Goal: Check status: Check status

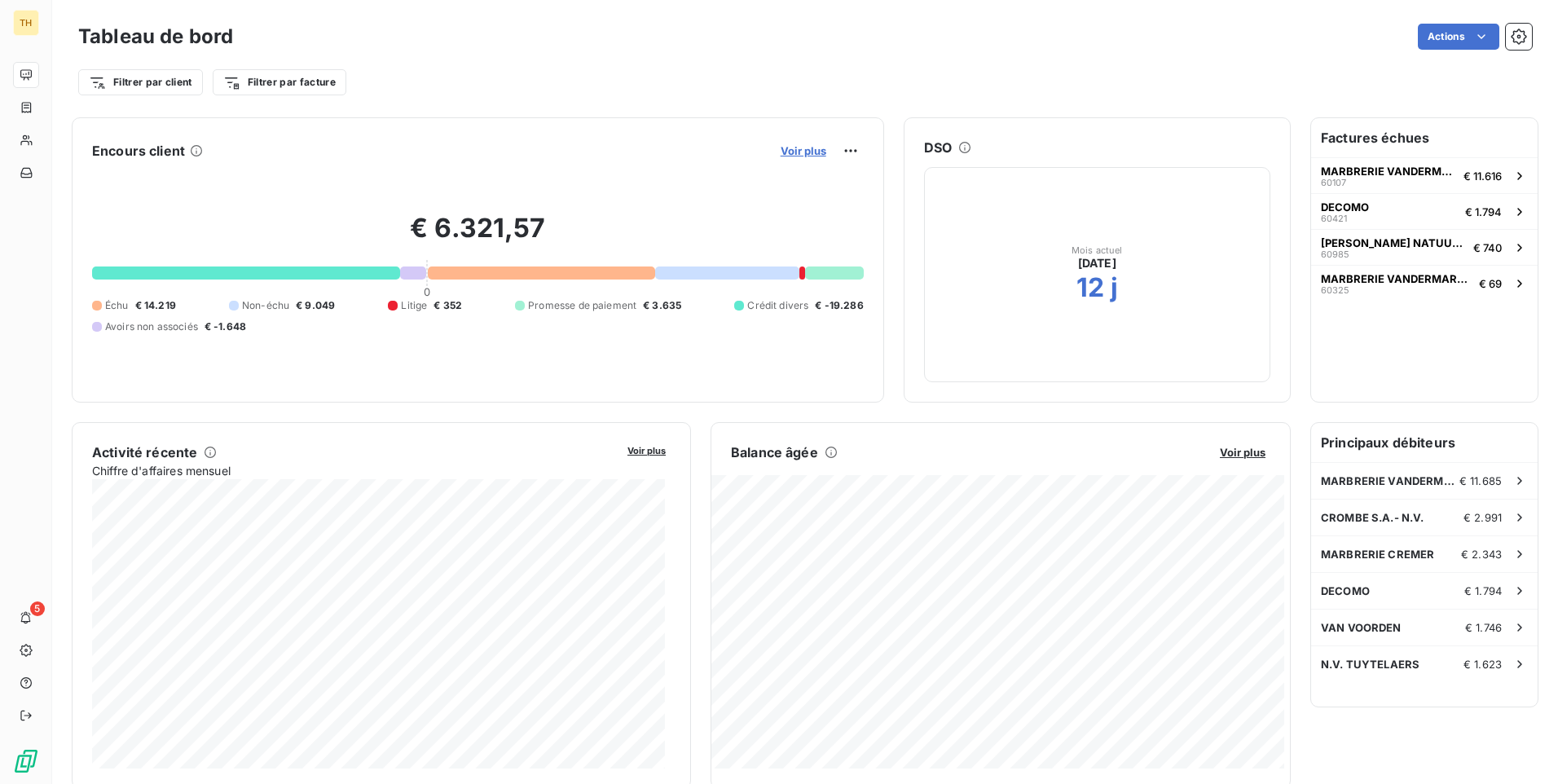
click at [799, 151] on span "Voir plus" at bounding box center [804, 151] width 46 height 13
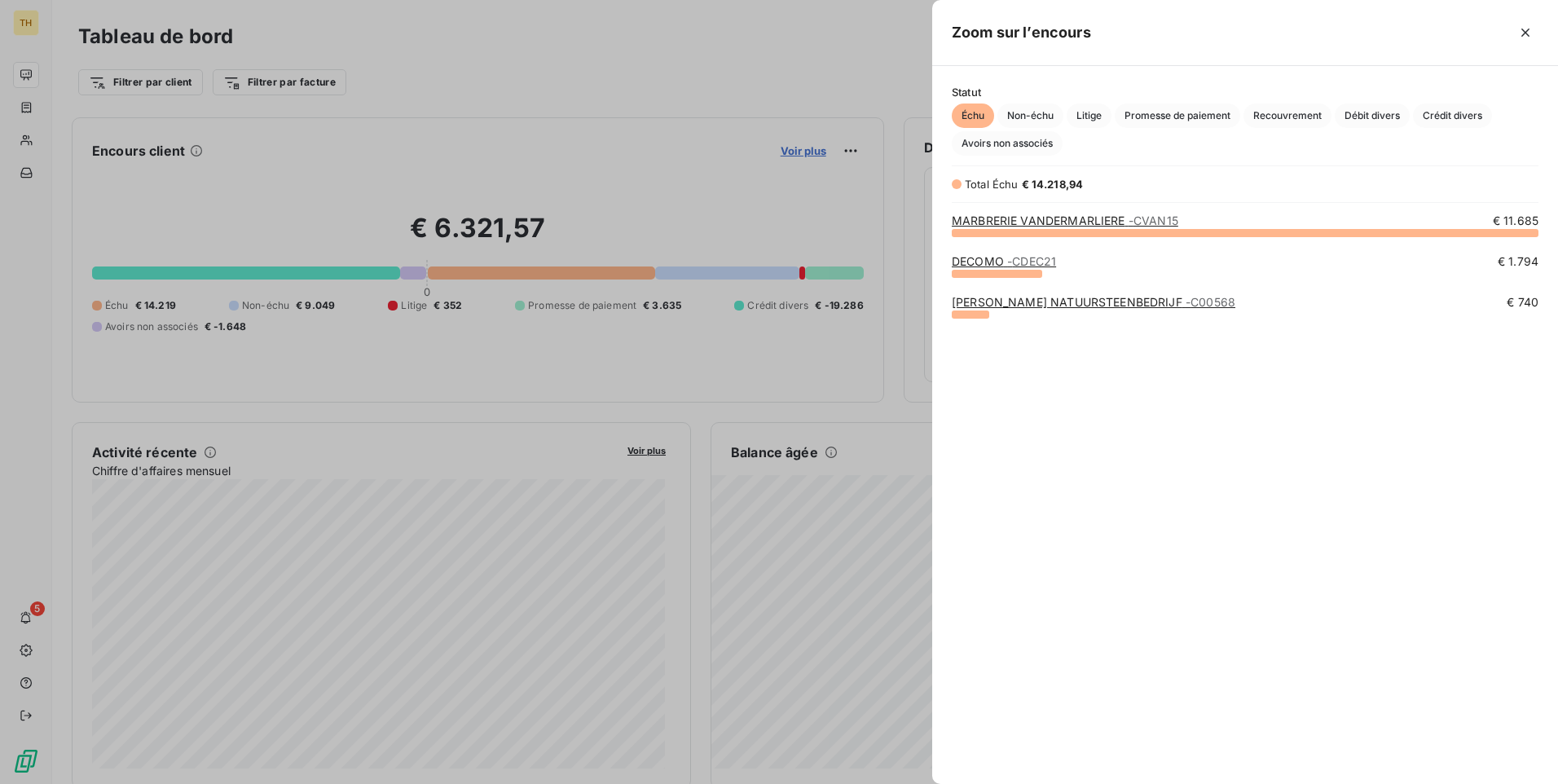
scroll to position [539, 613]
click at [1034, 117] on span "Non-échu" at bounding box center [1031, 115] width 66 height 25
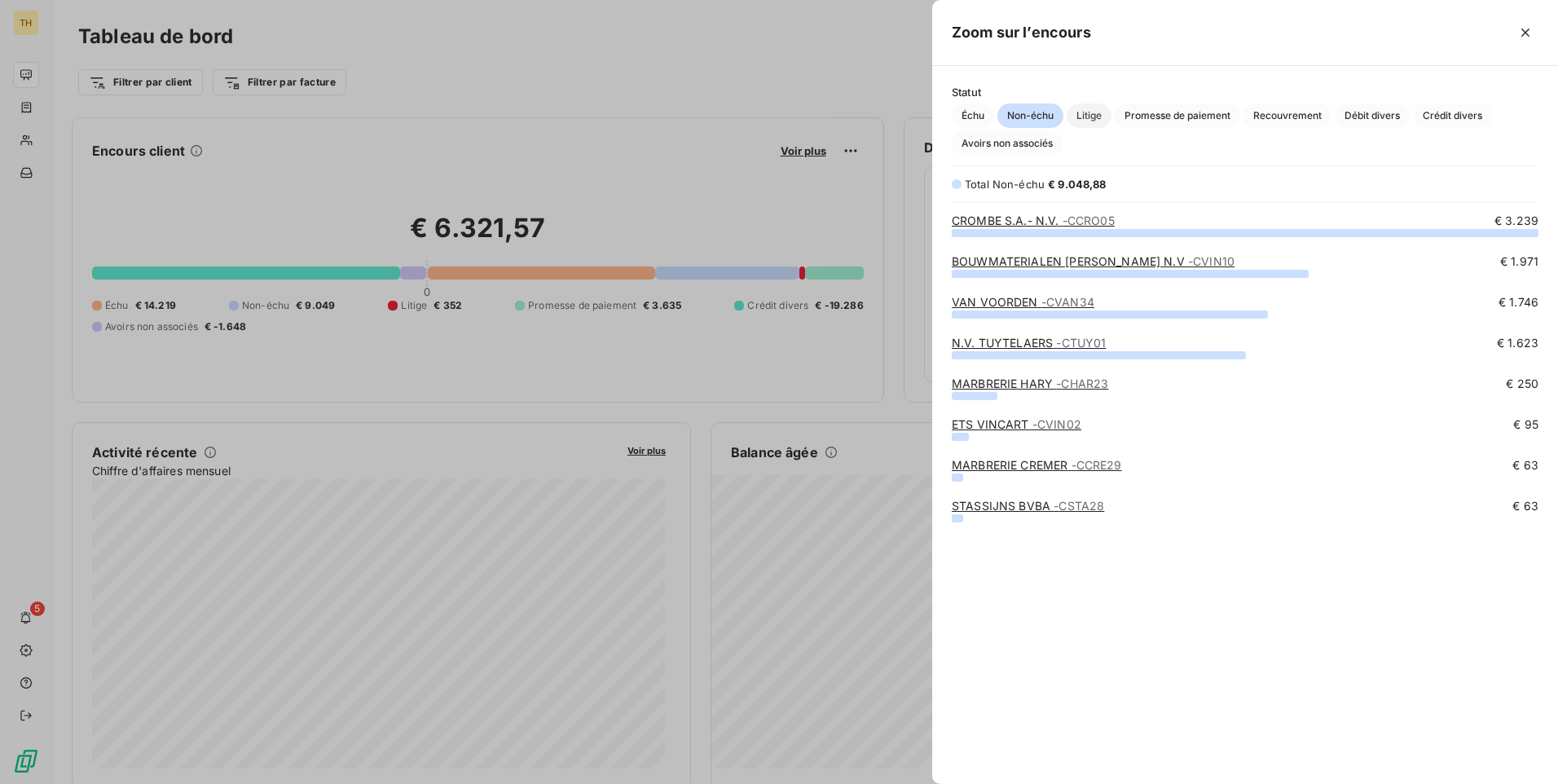
click at [1092, 115] on span "Litige" at bounding box center [1089, 115] width 45 height 25
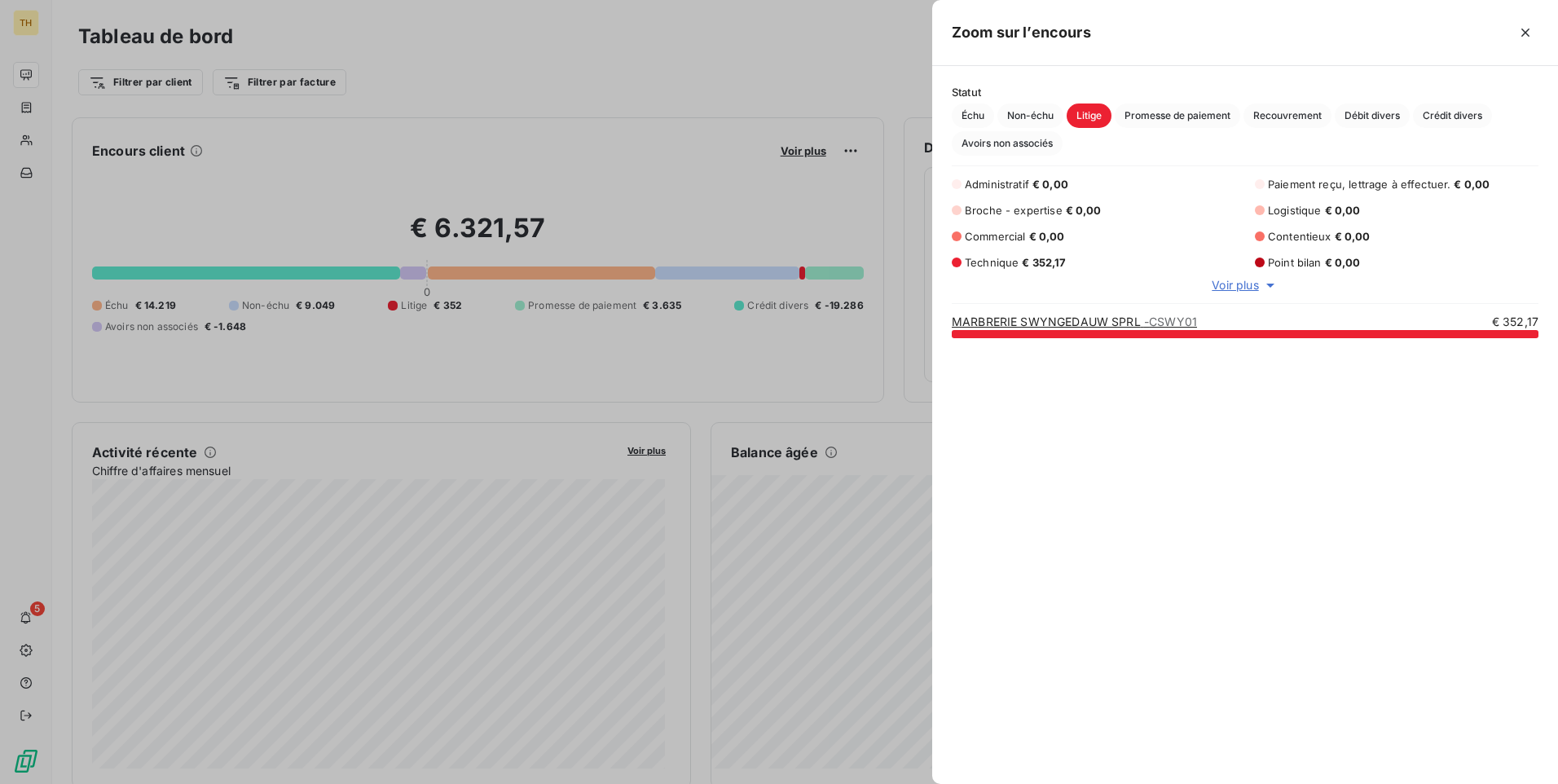
scroll to position [438, 613]
click at [1052, 322] on link "MARBRERIE SWYNGEDAUW SPRL - CSWY01" at bounding box center [1075, 321] width 245 height 14
